Goal: Task Accomplishment & Management: Manage account settings

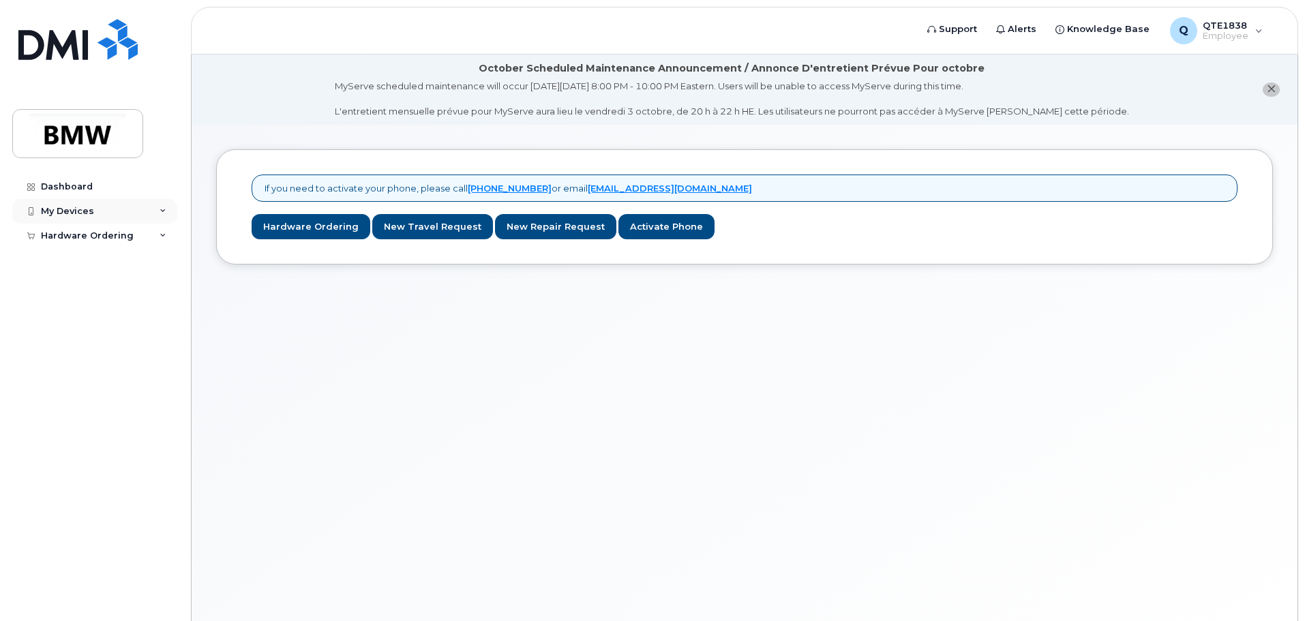
click at [65, 209] on div "My Devices" at bounding box center [67, 211] width 53 height 11
click at [74, 254] on div "Hardware Ordering" at bounding box center [94, 261] width 165 height 25
click at [72, 187] on div "Dashboard" at bounding box center [67, 186] width 52 height 11
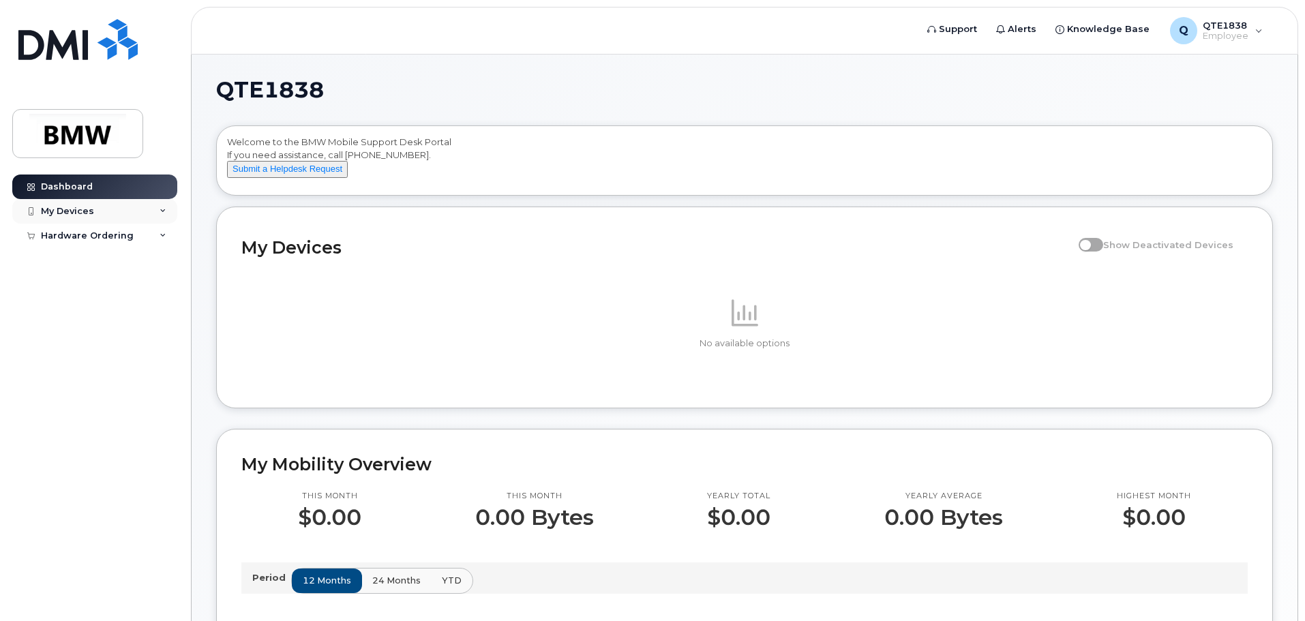
click at [114, 216] on div "My Devices" at bounding box center [94, 211] width 165 height 25
click at [74, 232] on div "Add Device" at bounding box center [74, 236] width 54 height 12
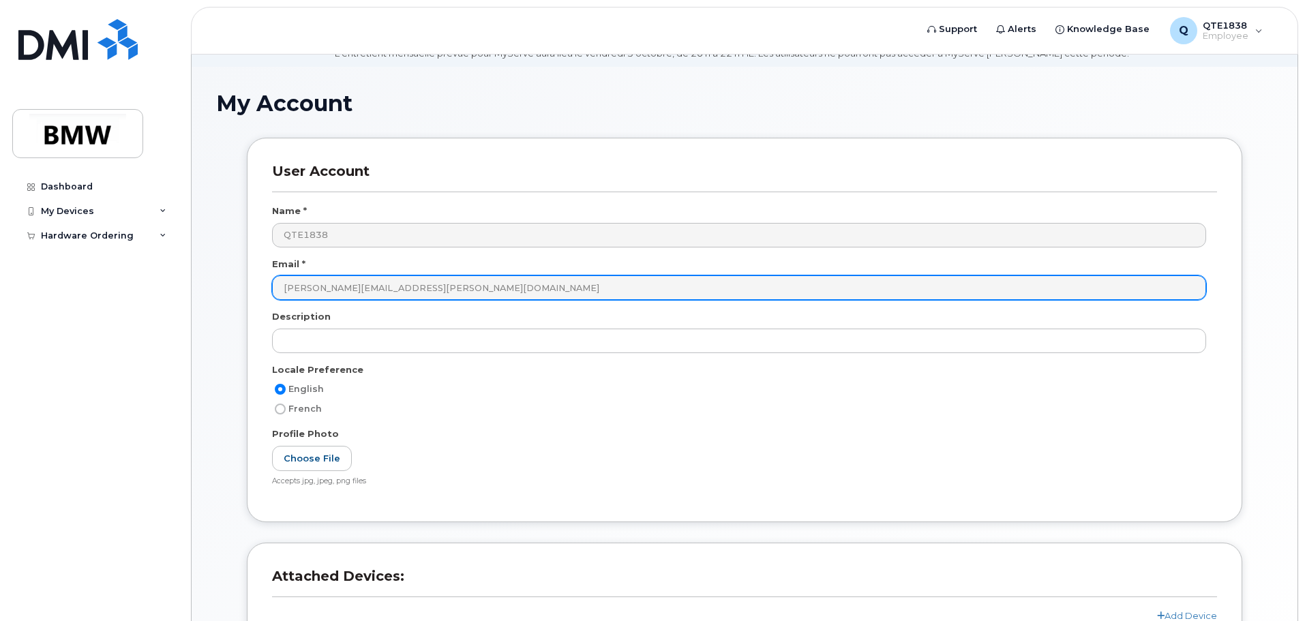
scroll to position [198, 0]
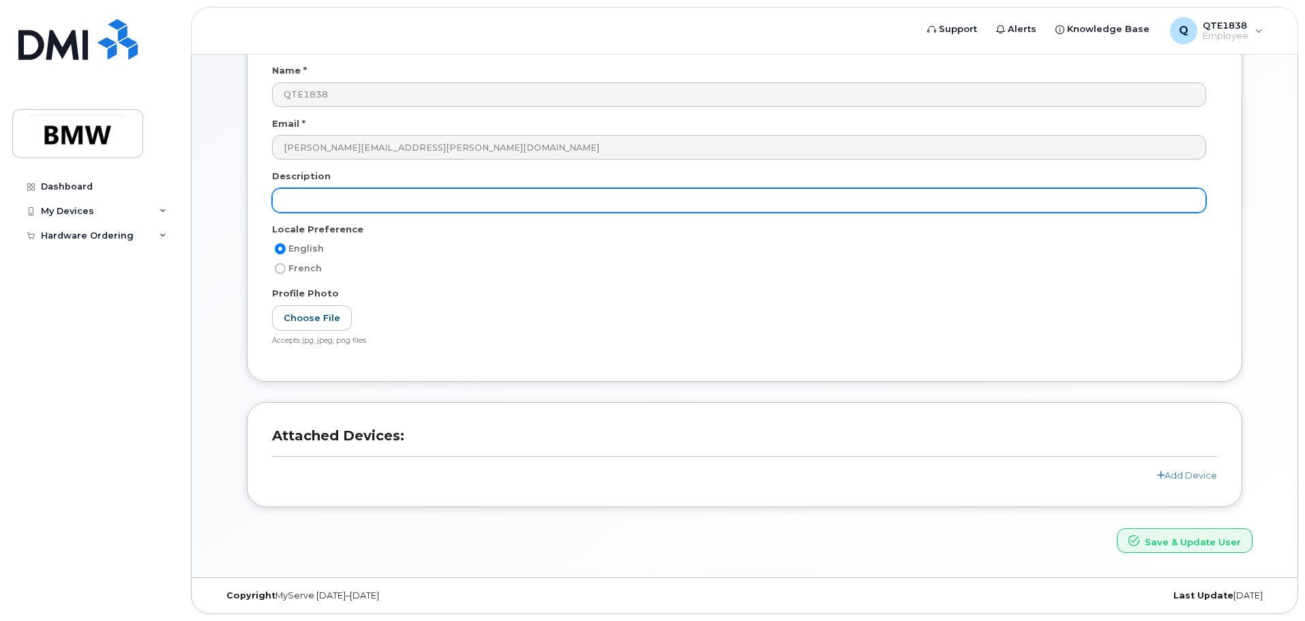
click at [416, 209] on input "text" at bounding box center [739, 200] width 934 height 25
